Goal: Information Seeking & Learning: Learn about a topic

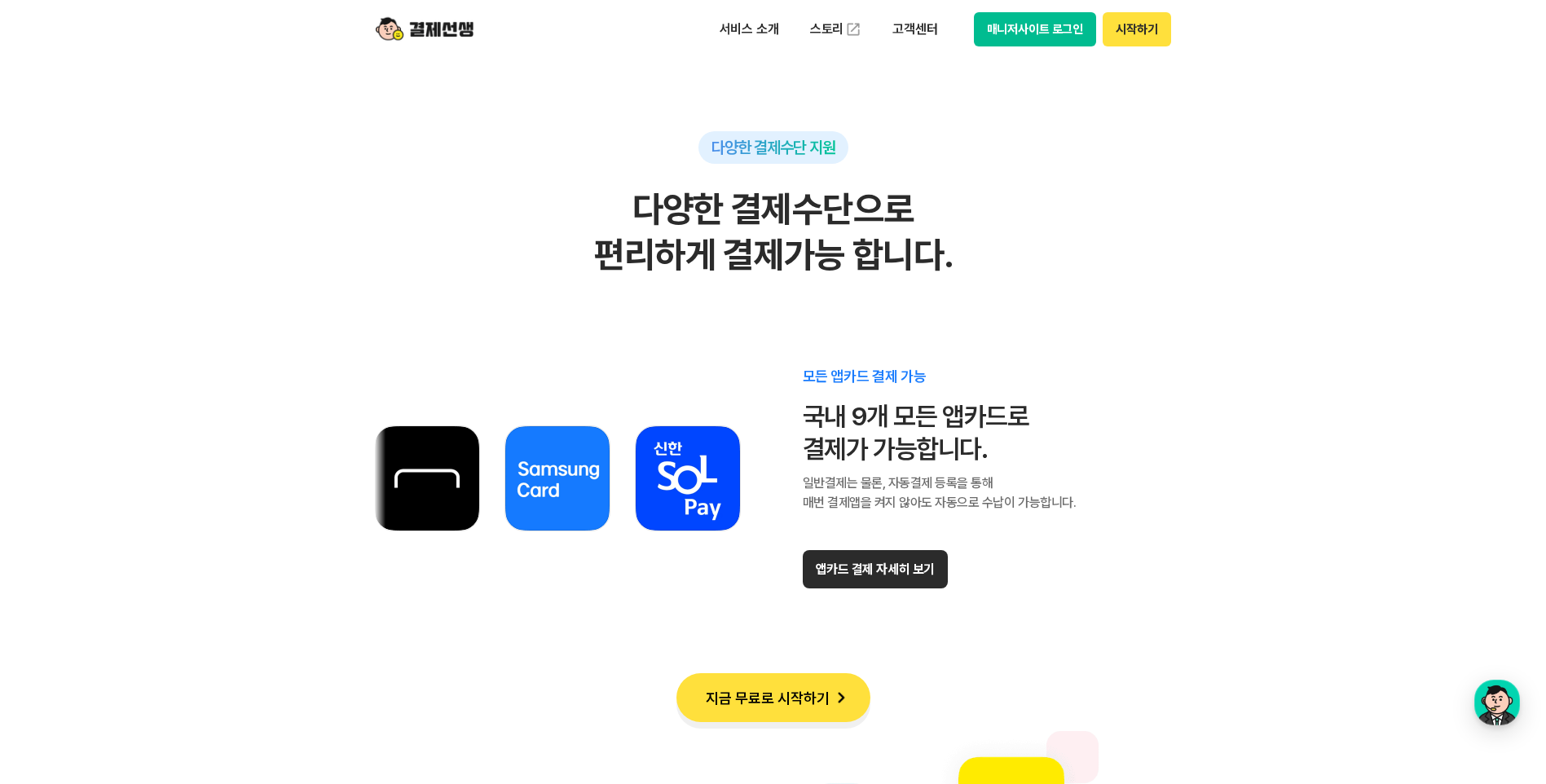
scroll to position [9096, 0]
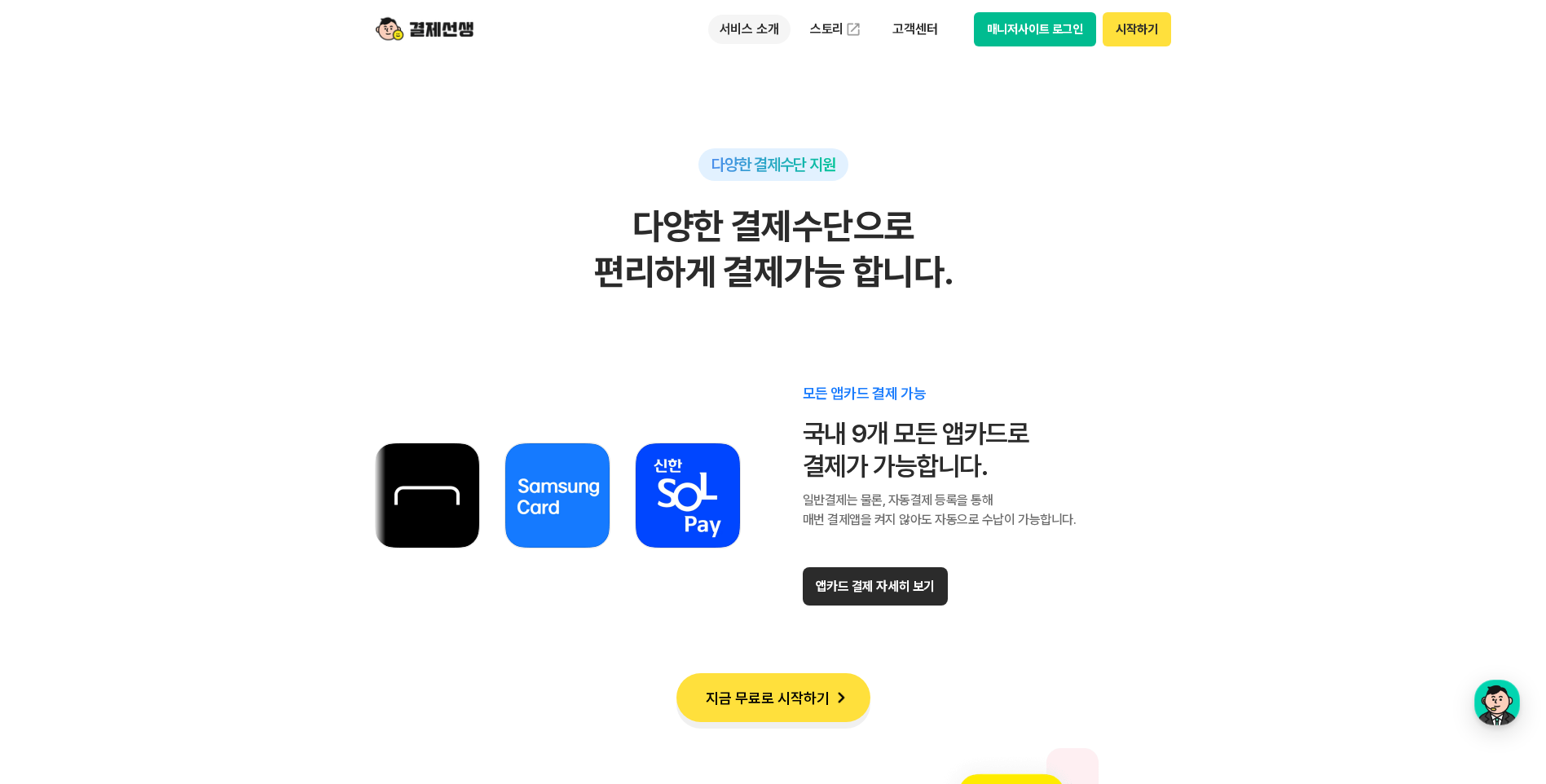
click at [762, 22] on p "서비스 소개" at bounding box center [749, 30] width 82 height 30
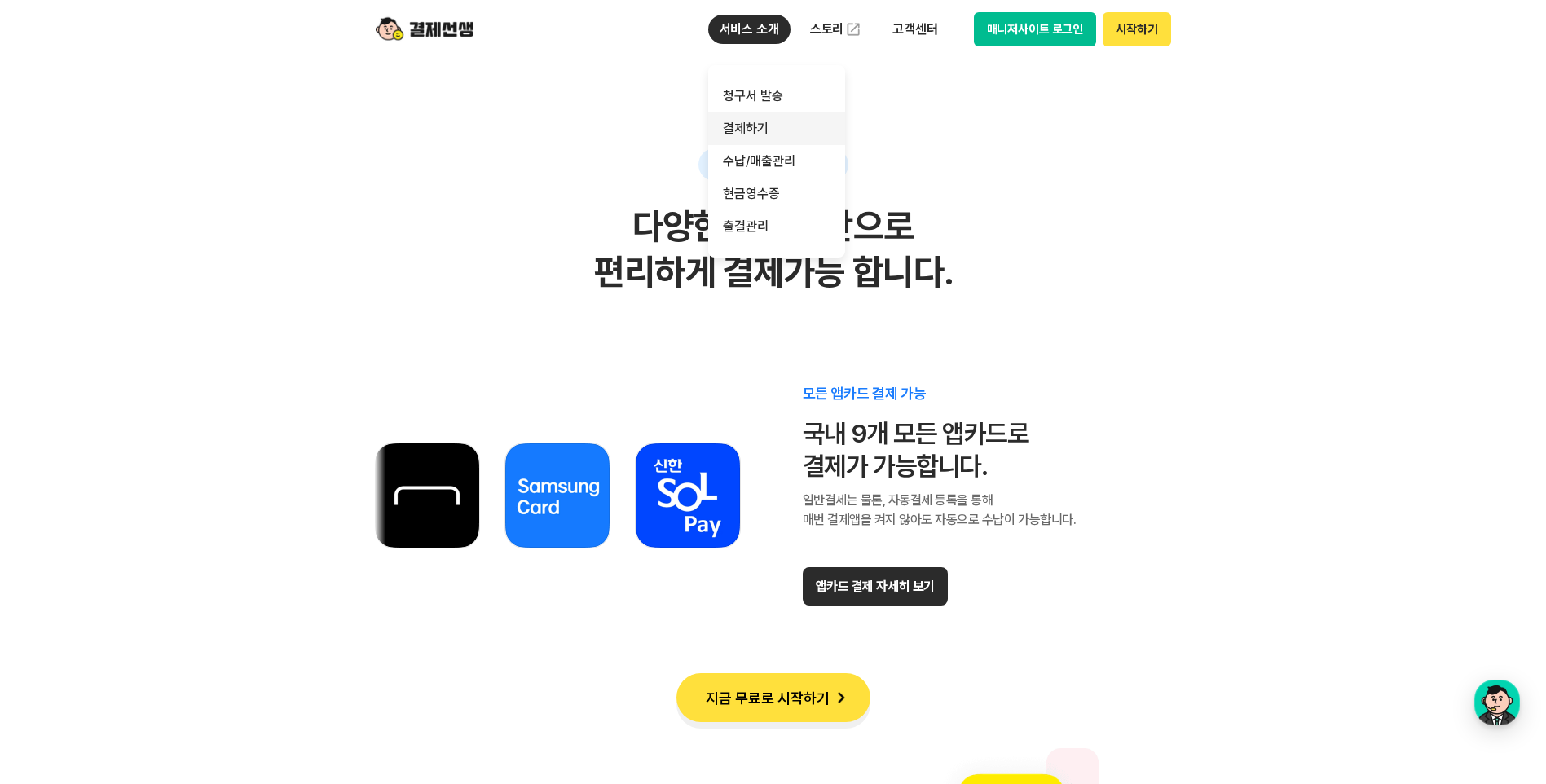
click at [749, 127] on link "결제하기" at bounding box center [776, 128] width 137 height 32
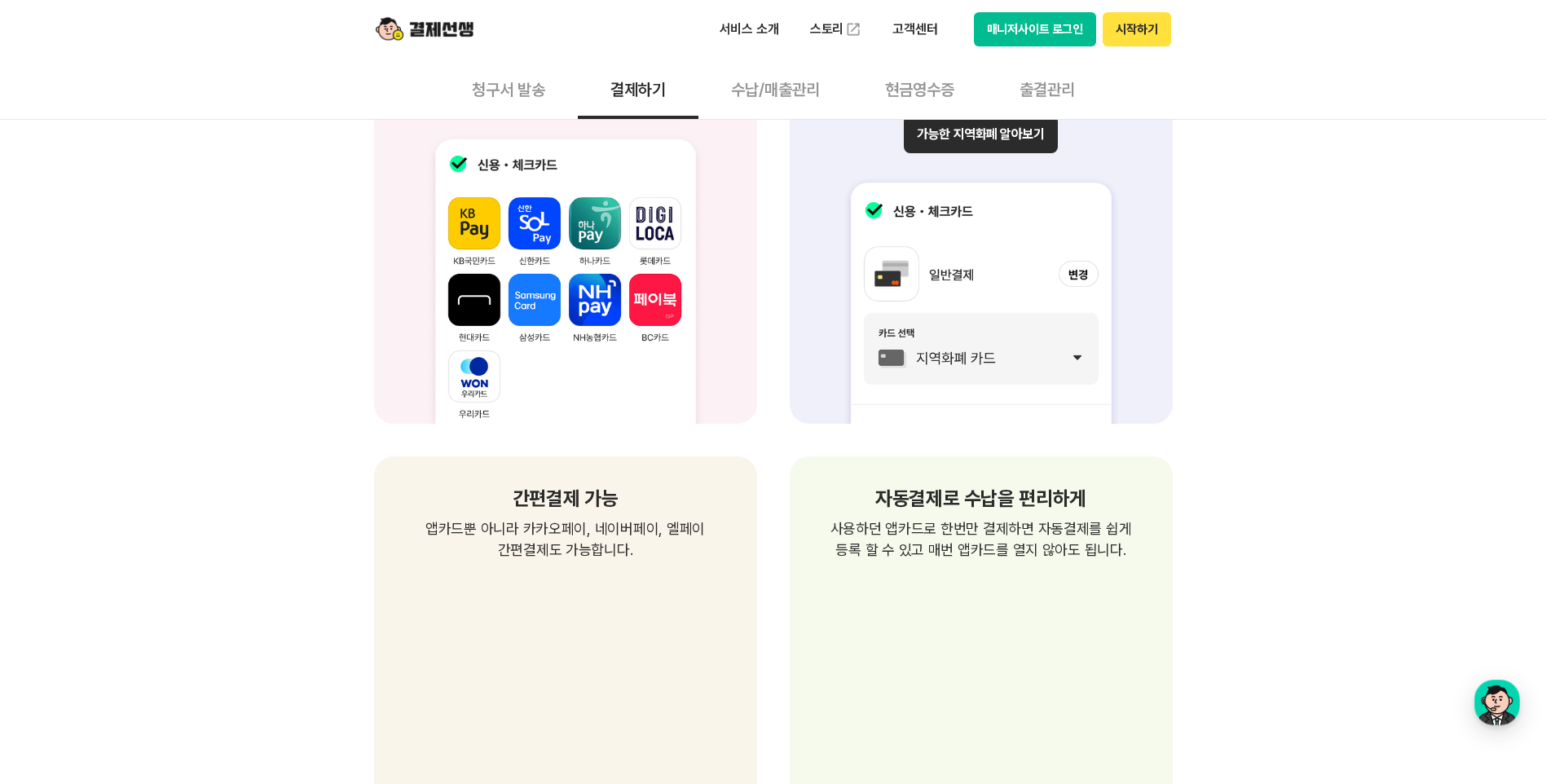
scroll to position [1955, 0]
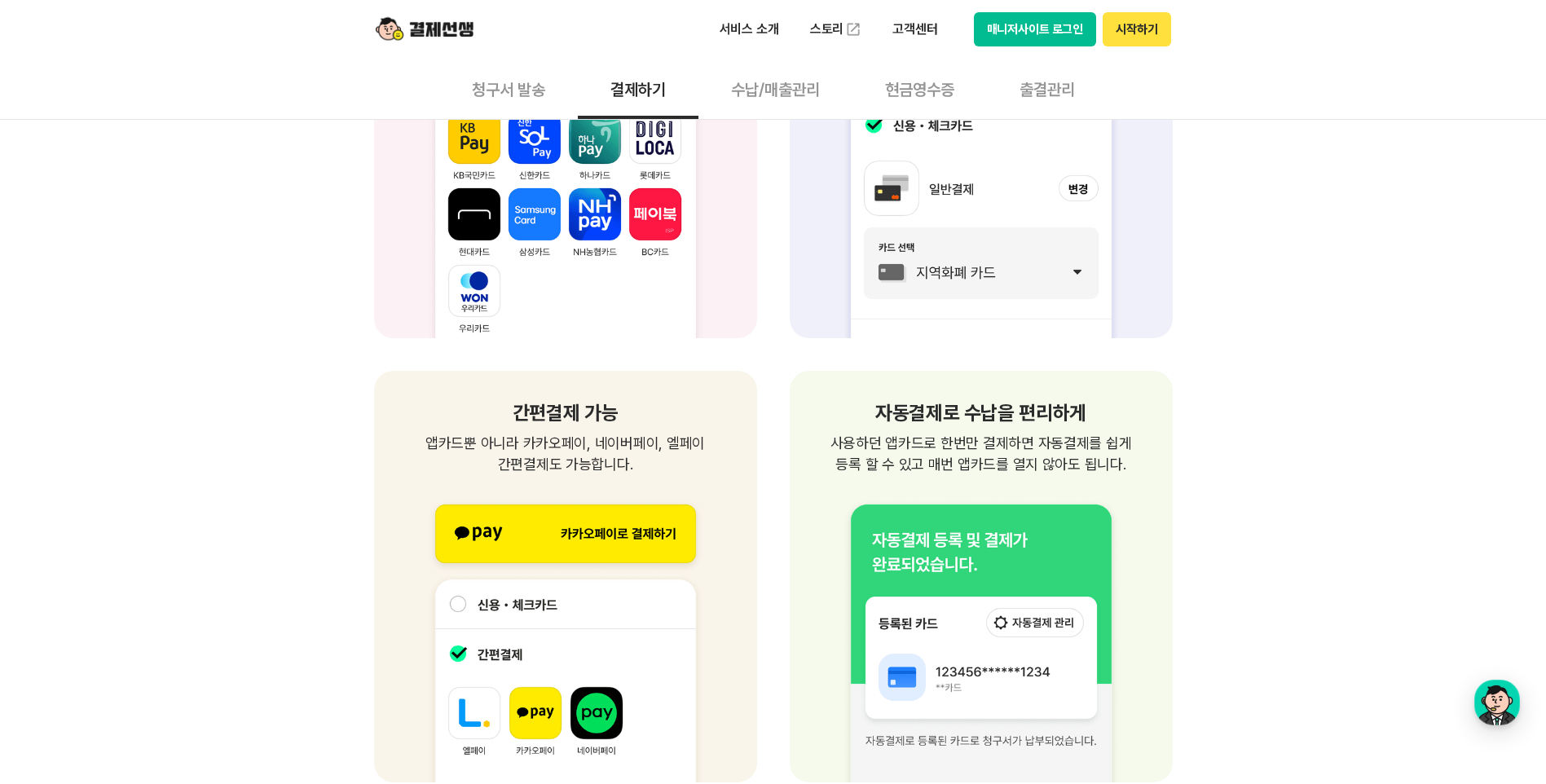
click at [1326, 585] on div "제약없는 결제가능 장소/시간 제약없이 편리한 결제 청구서를 받은 고객은 별도의 앱 설치와 회원가입 없이 언제 어디서든 결제 가능합니다. 별도의…" at bounding box center [773, 396] width 1546 height 3742
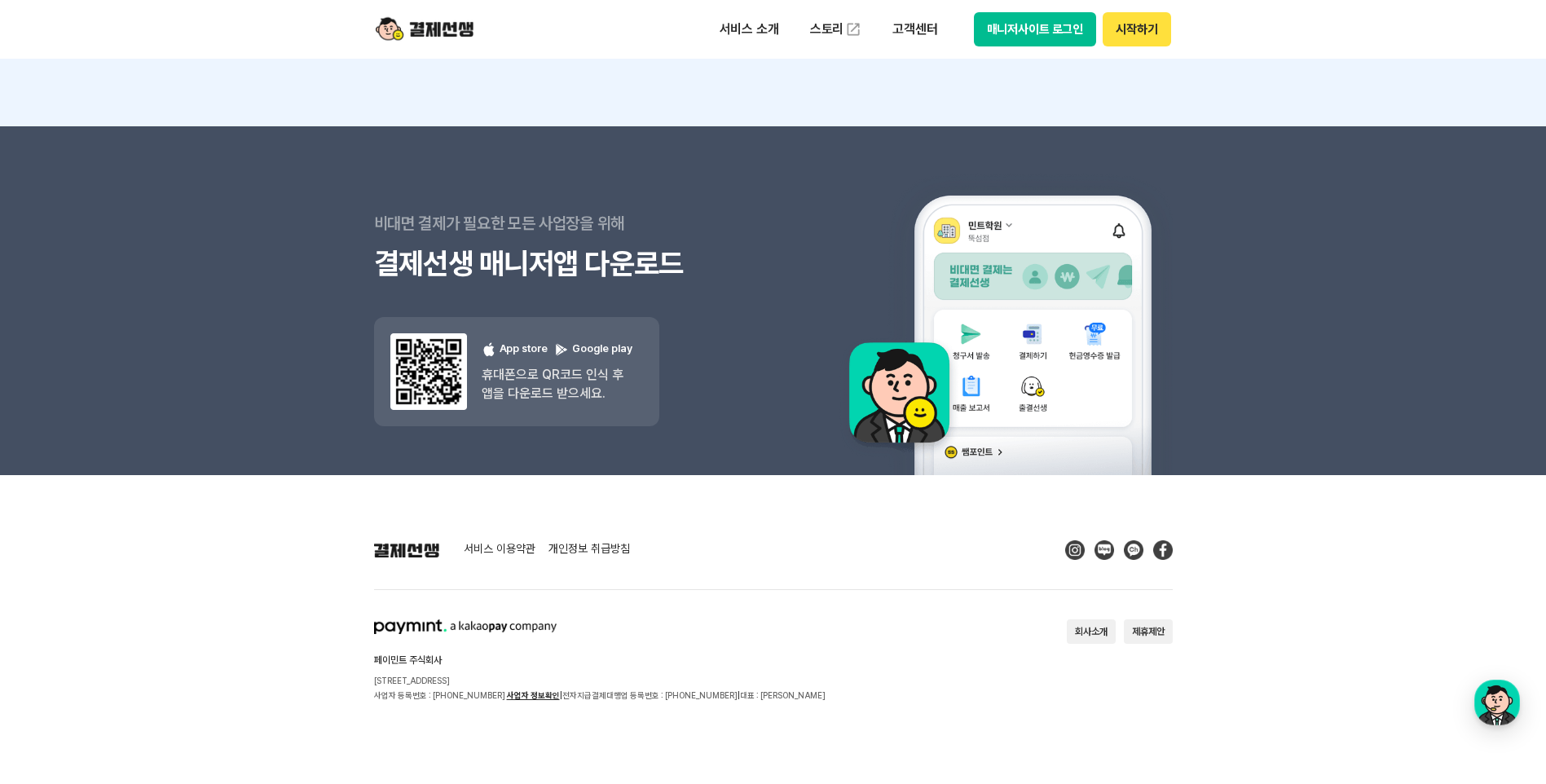
scroll to position [5345, 0]
click at [1084, 626] on button "회사소개" at bounding box center [1091, 631] width 49 height 24
click at [1494, 692] on div "button" at bounding box center [1497, 702] width 45 height 45
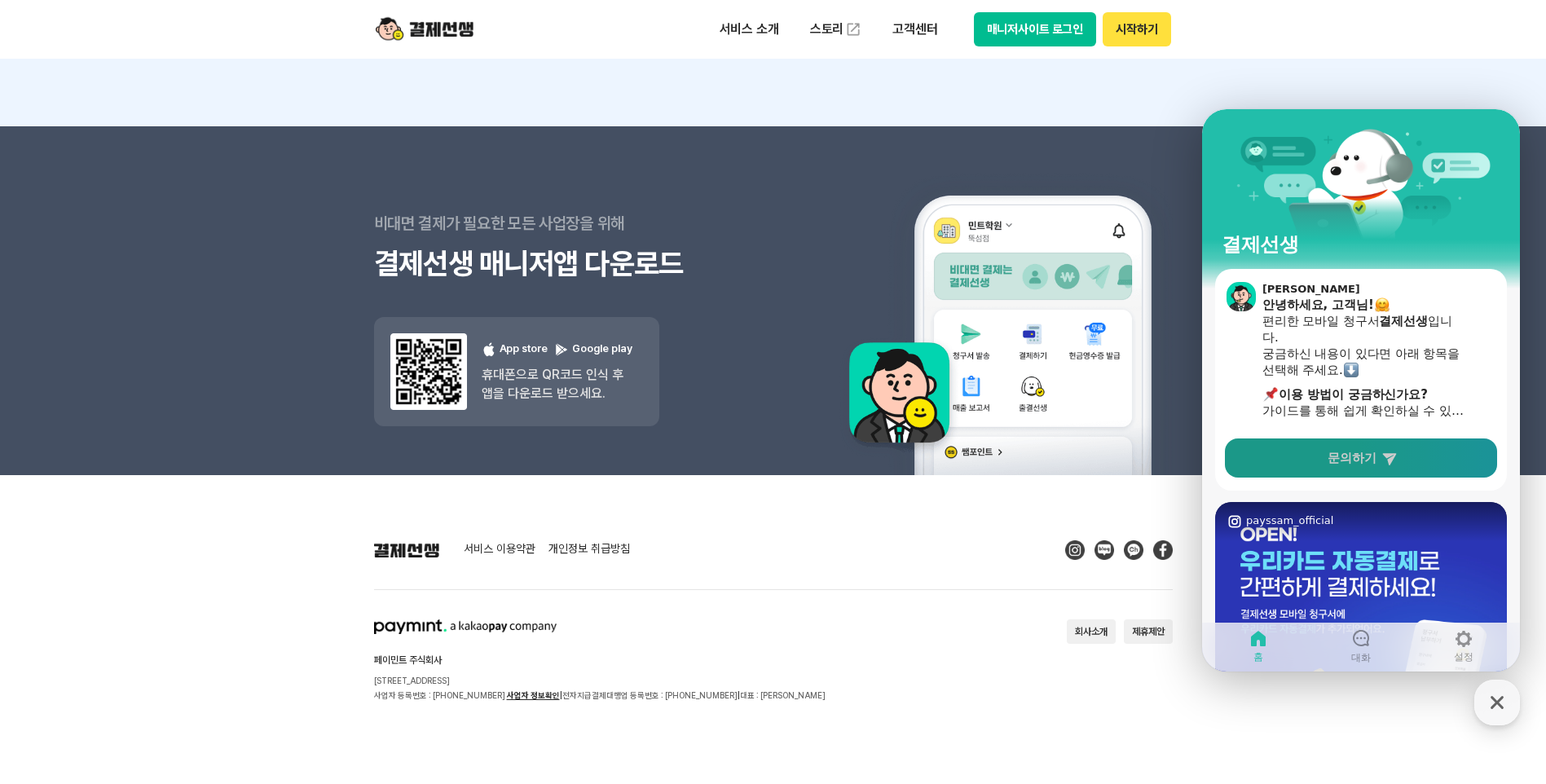
click at [1288, 467] on link "문의하기" at bounding box center [1361, 458] width 272 height 39
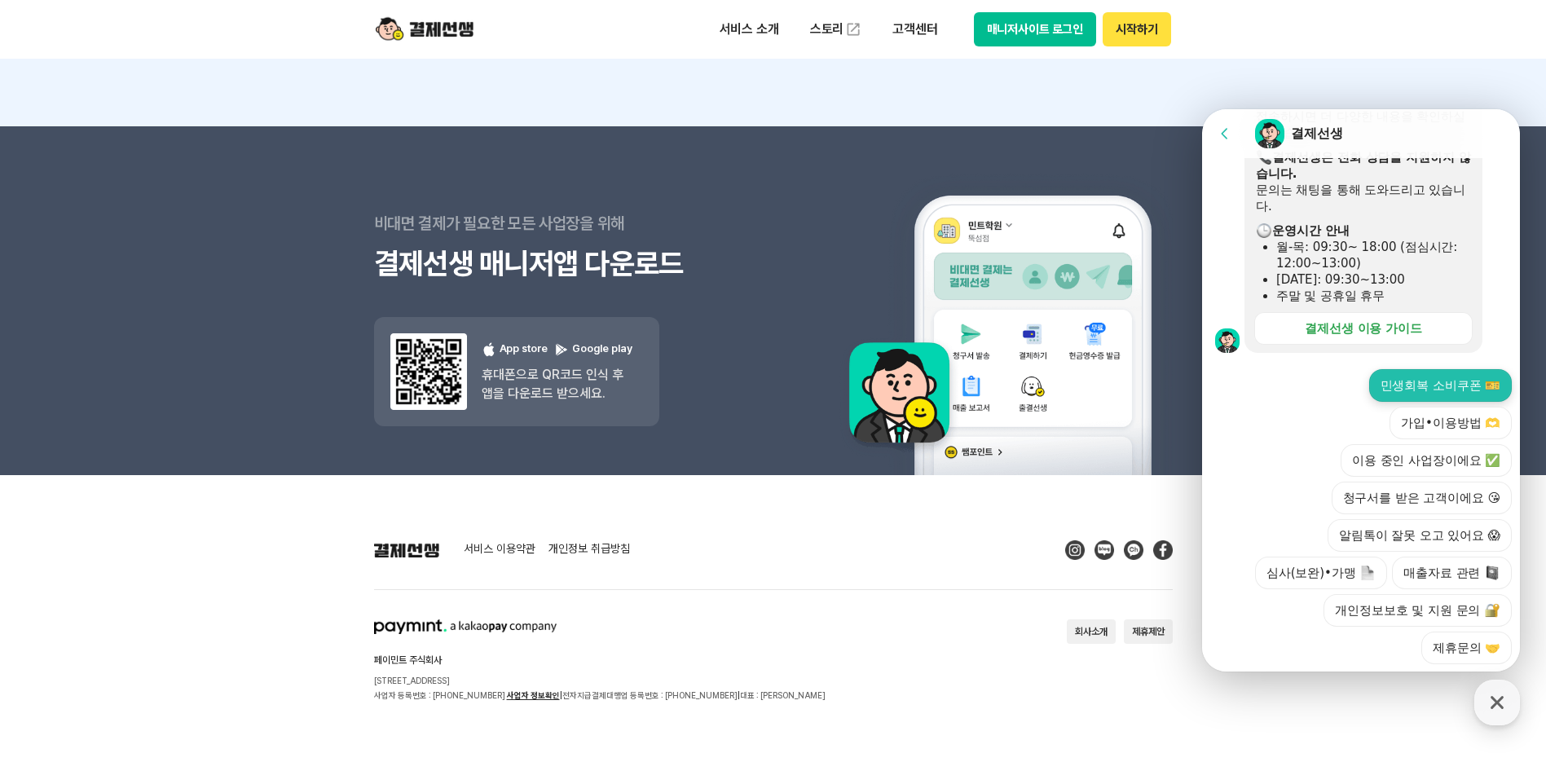
scroll to position [454, 0]
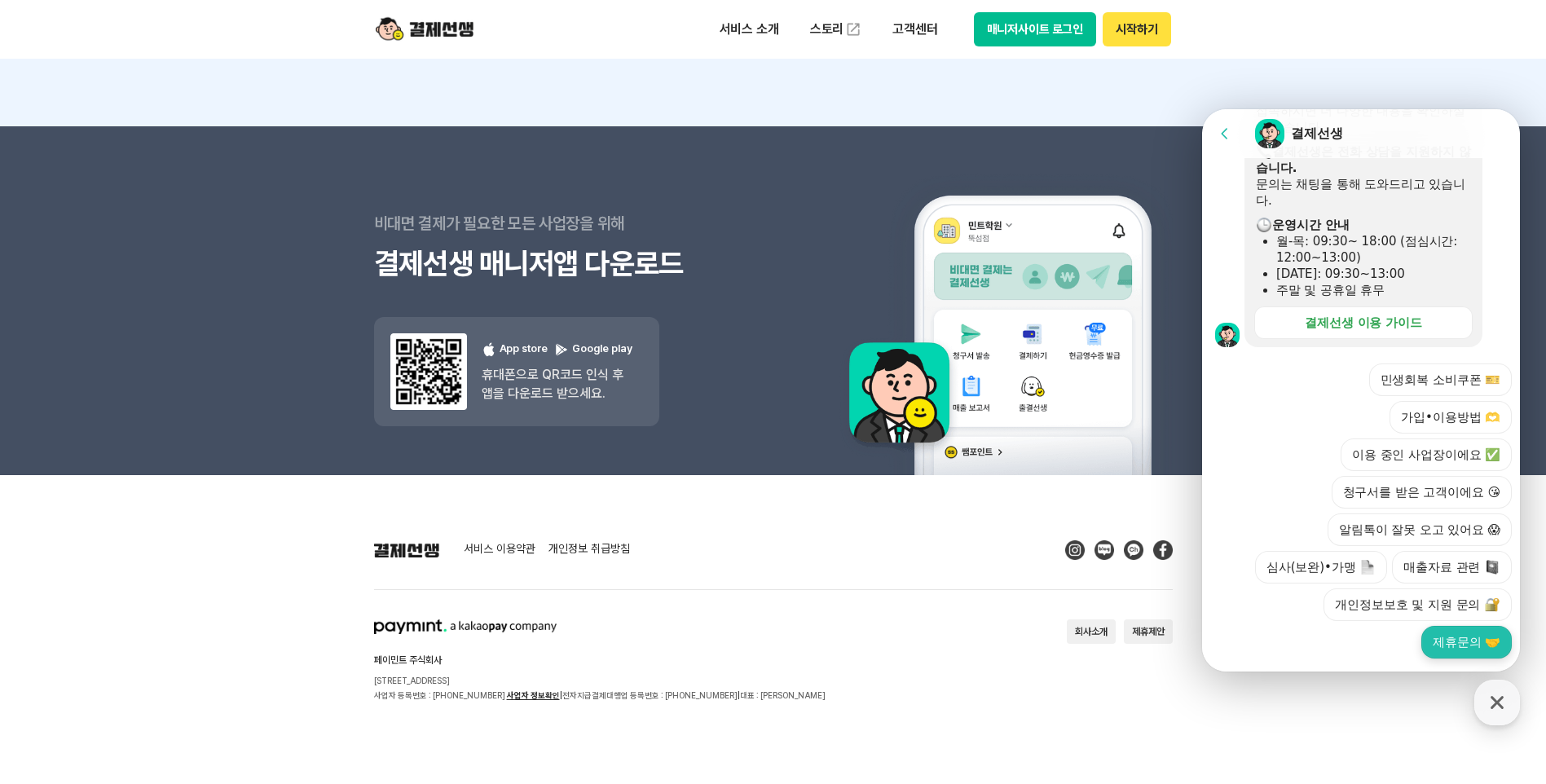
click at [1445, 626] on button "제휴문의 🤝" at bounding box center [1467, 642] width 91 height 32
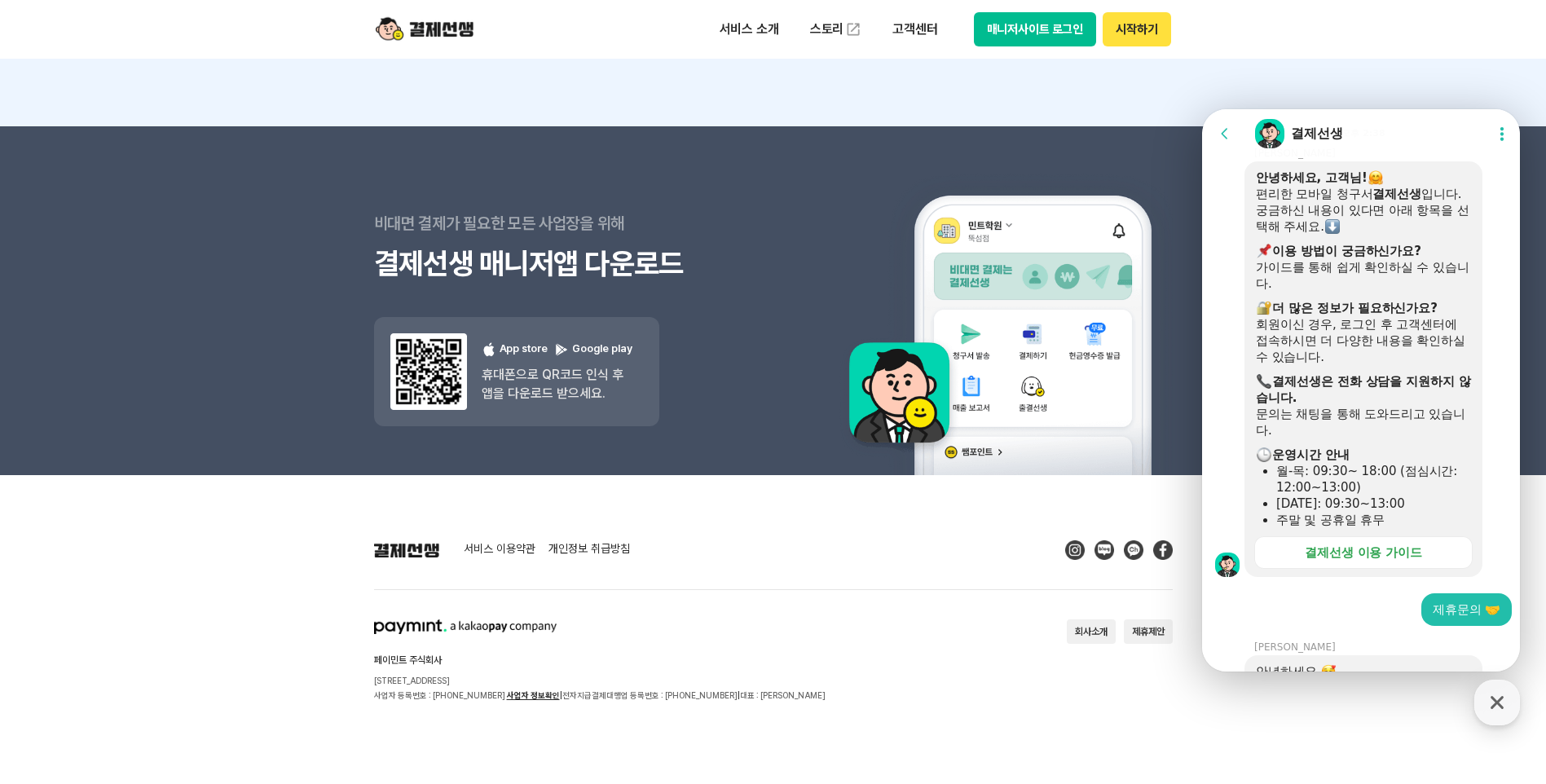
scroll to position [244, 0]
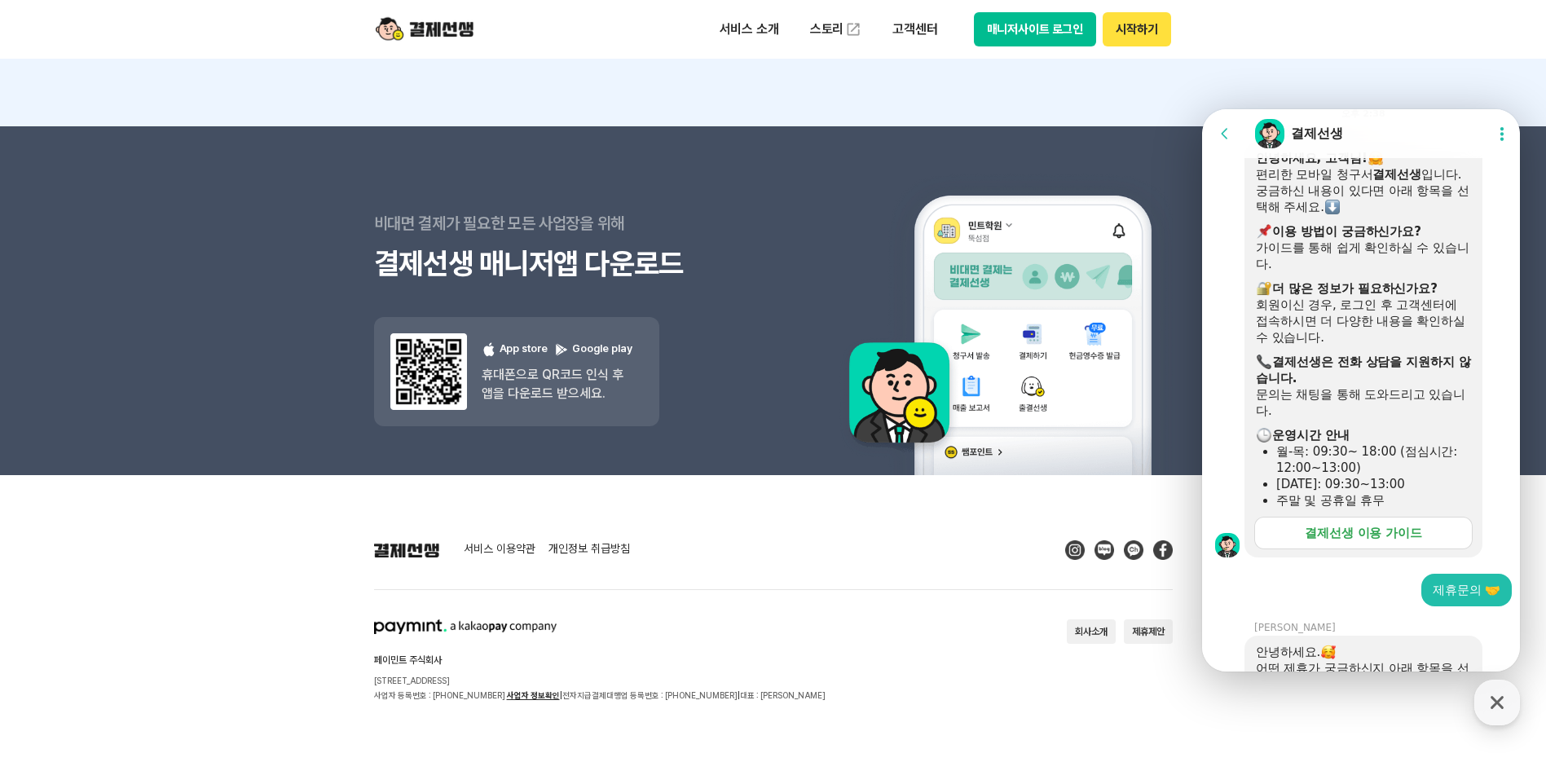
click at [1330, 532] on div "결제선생 이용 가이드" at bounding box center [1364, 533] width 118 height 17
